Goal: Find specific page/section

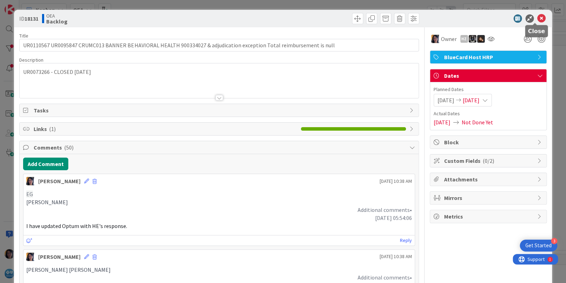
click at [537, 16] on icon at bounding box center [541, 18] width 8 height 8
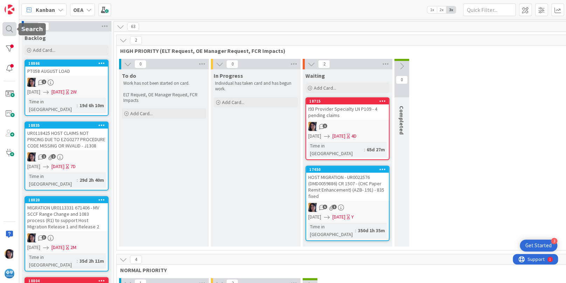
click at [4, 28] on div at bounding box center [9, 29] width 14 height 14
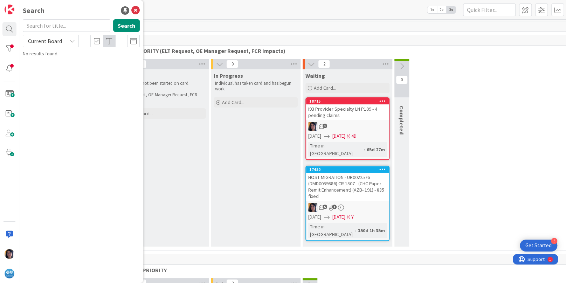
click at [49, 28] on input "text" at bounding box center [67, 25] width 88 height 13
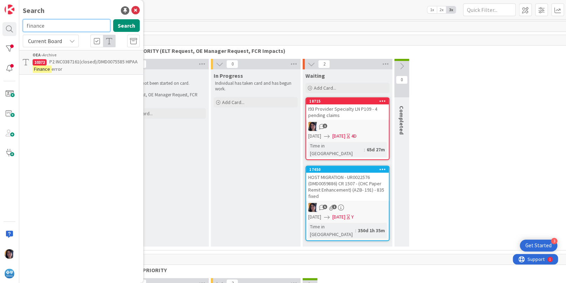
drag, startPoint x: 47, startPoint y: 26, endPoint x: 29, endPoint y: 32, distance: 18.8
click at [25, 27] on input "finance" at bounding box center [67, 25] width 88 height 13
type input "eop"
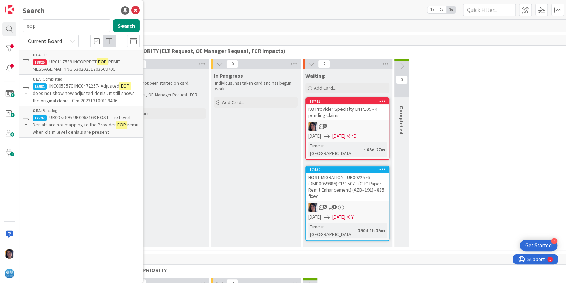
click at [69, 158] on div "Search eop Search Current Board OEA › ICS 18825 UR0117539 INCORRECT EOP REMIT M…" at bounding box center [81, 141] width 124 height 283
drag, startPoint x: 44, startPoint y: 26, endPoint x: 14, endPoint y: 26, distance: 29.8
click at [14, 26] on div "Search eop Search Current Board OEA › ICS 18825 UR0117539 INCORRECT EOP REMIT M…" at bounding box center [9, 141] width 19 height 283
click at [132, 43] on icon at bounding box center [133, 41] width 7 height 7
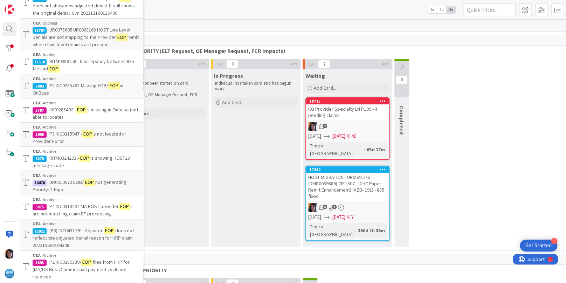
scroll to position [91, 0]
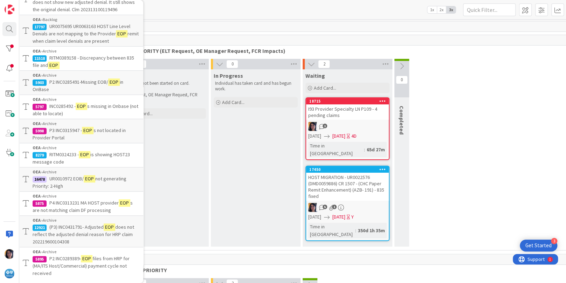
click at [266, 16] on div "Kanban OEA 1x 2x 3x" at bounding box center [292, 9] width 546 height 19
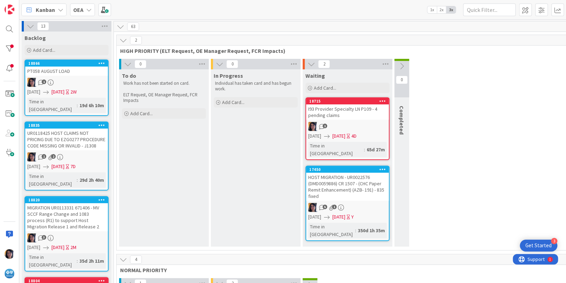
click at [524, 78] on div "0 To do Work has not been started on card. ELT Request, OE Manager Request, FCR…" at bounding box center [347, 154] width 459 height 191
click at [9, 29] on div at bounding box center [9, 29] width 14 height 14
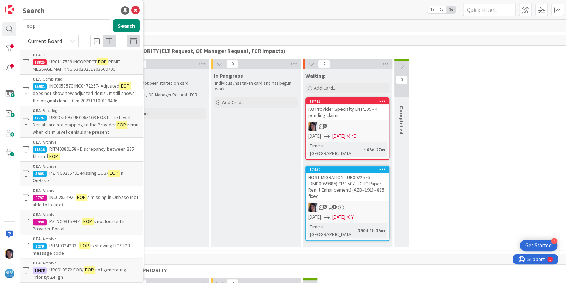
drag, startPoint x: 37, startPoint y: 25, endPoint x: 18, endPoint y: 27, distance: 19.0
click at [18, 27] on div "Search eop Search Current Board OEA › ICS 18825 UR0117539 INCORRECT EOP REMIT M…" at bounding box center [9, 141] width 19 height 283
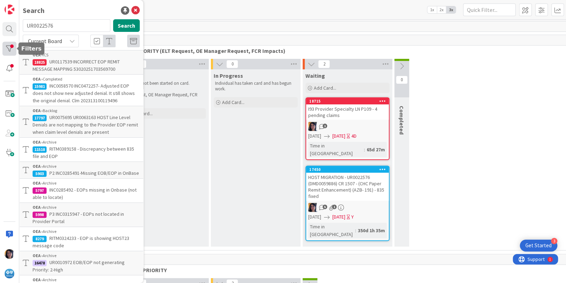
type input "UR0022576"
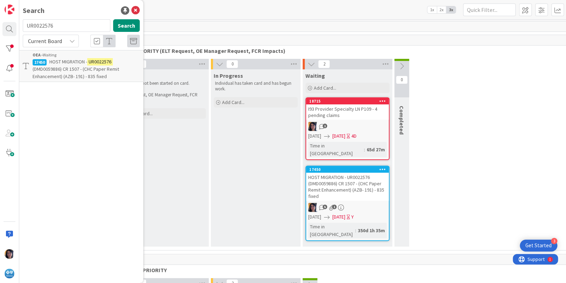
click at [61, 66] on span "(DMD0059886) CR 1507 - (CHC Paper Remit Enhancement) (AZB- 191) - 835 fixed" at bounding box center [76, 73] width 86 height 14
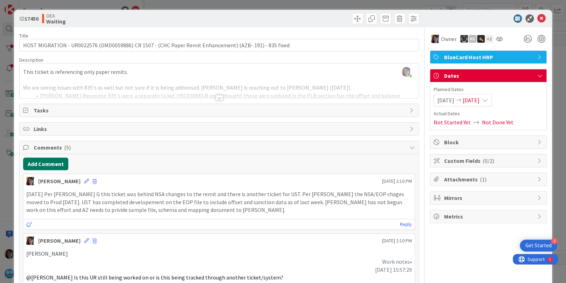
click at [52, 158] on button "Add Comment" at bounding box center [45, 164] width 45 height 13
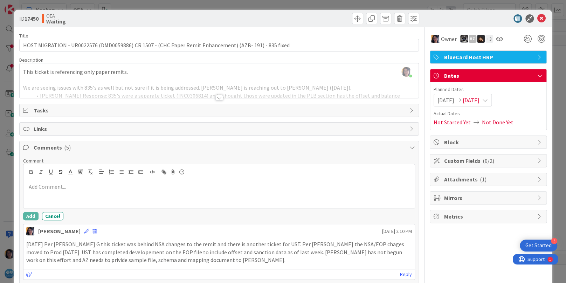
click at [54, 191] on div at bounding box center [218, 194] width 391 height 28
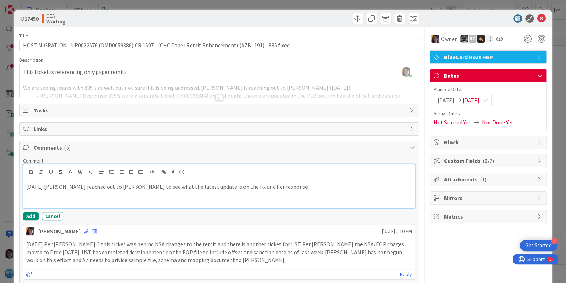
click at [71, 198] on p at bounding box center [218, 195] width 385 height 8
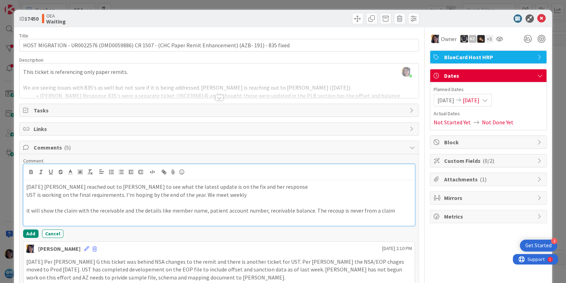
click at [34, 203] on p at bounding box center [218, 202] width 385 height 8
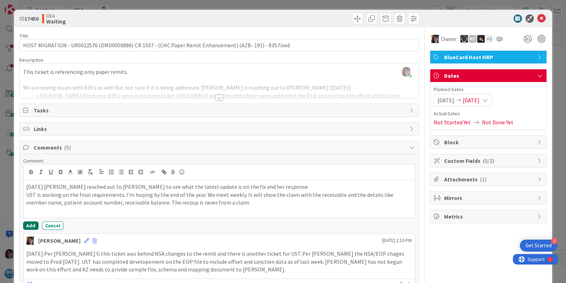
click at [31, 225] on button "Add" at bounding box center [30, 225] width 15 height 8
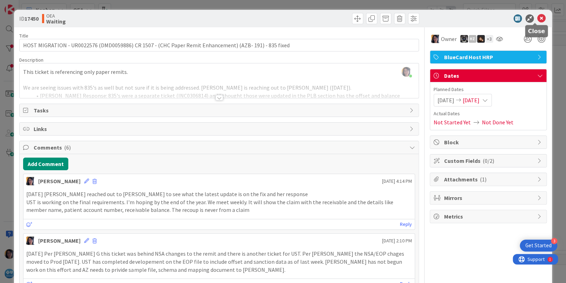
click at [537, 15] on icon at bounding box center [541, 18] width 8 height 8
